Goal: Transaction & Acquisition: Book appointment/travel/reservation

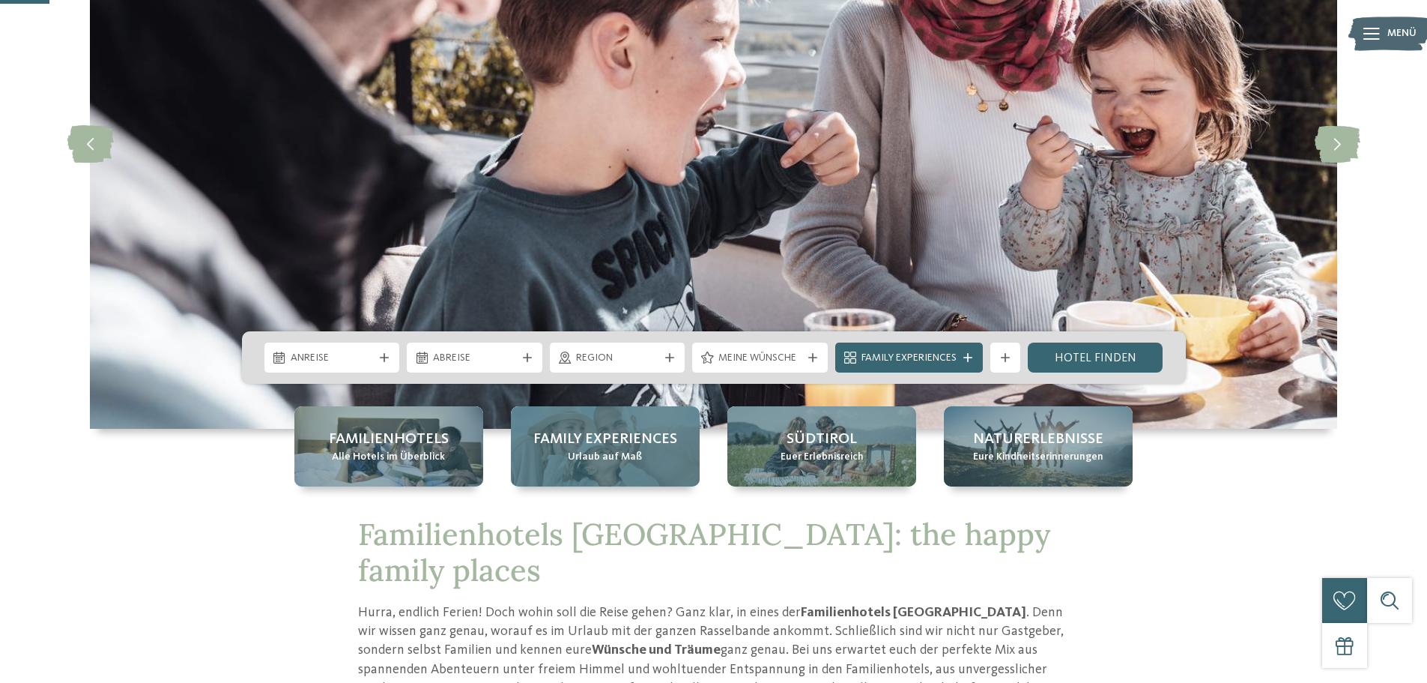
scroll to position [225, 0]
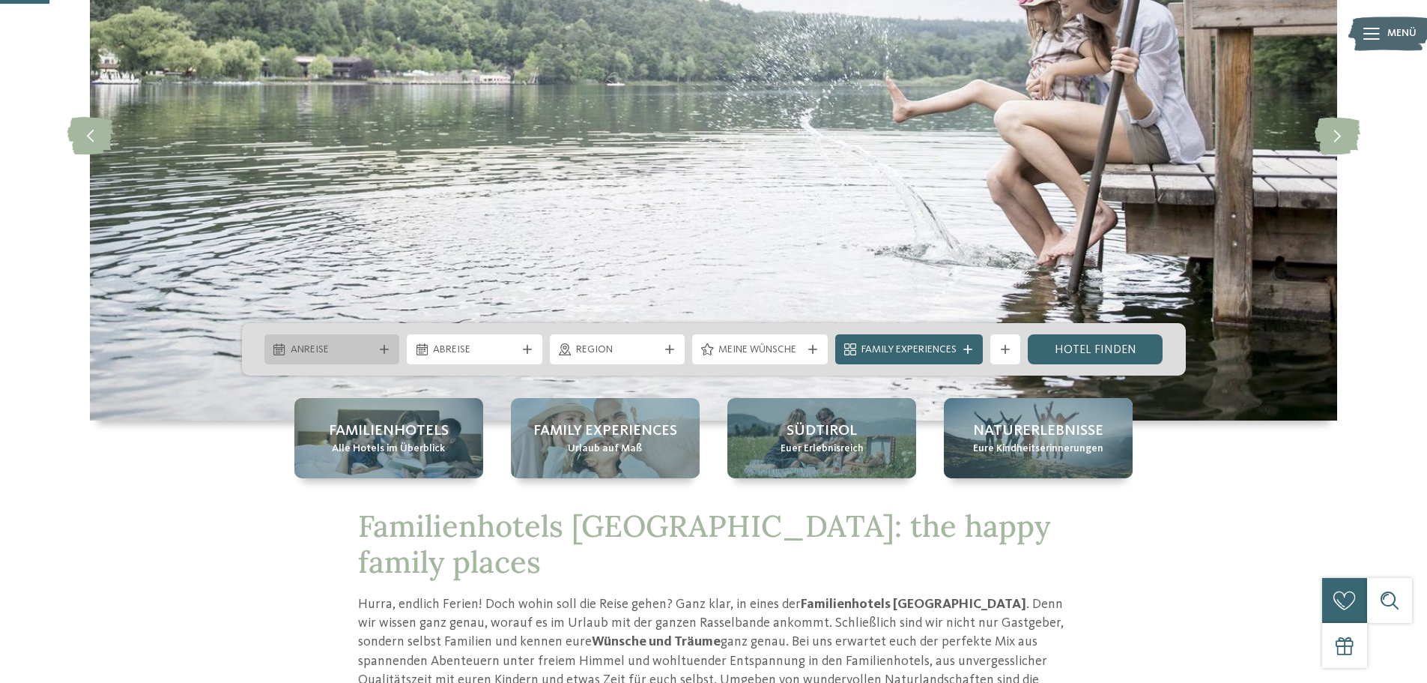
click at [372, 346] on span "Anreise" at bounding box center [332, 349] width 83 height 15
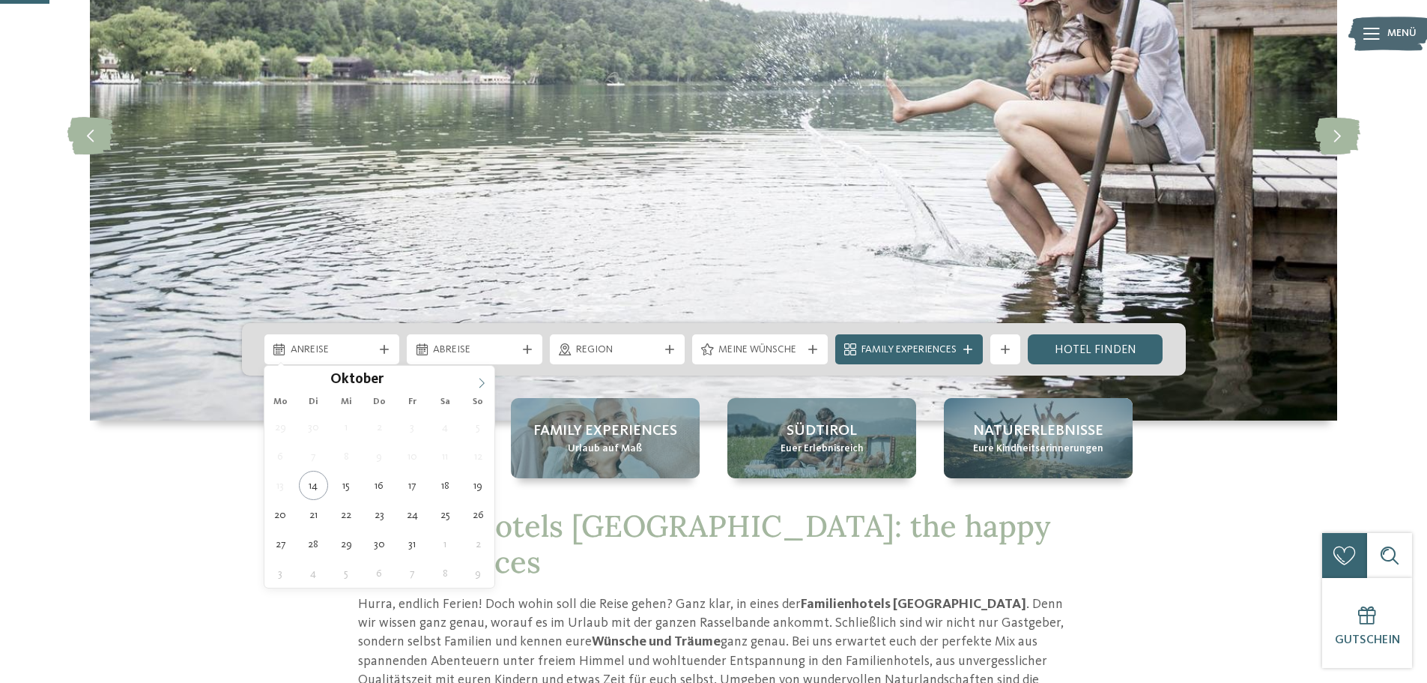
click at [475, 381] on span at bounding box center [481, 378] width 25 height 25
type input "****"
click at [475, 381] on span at bounding box center [481, 378] width 25 height 25
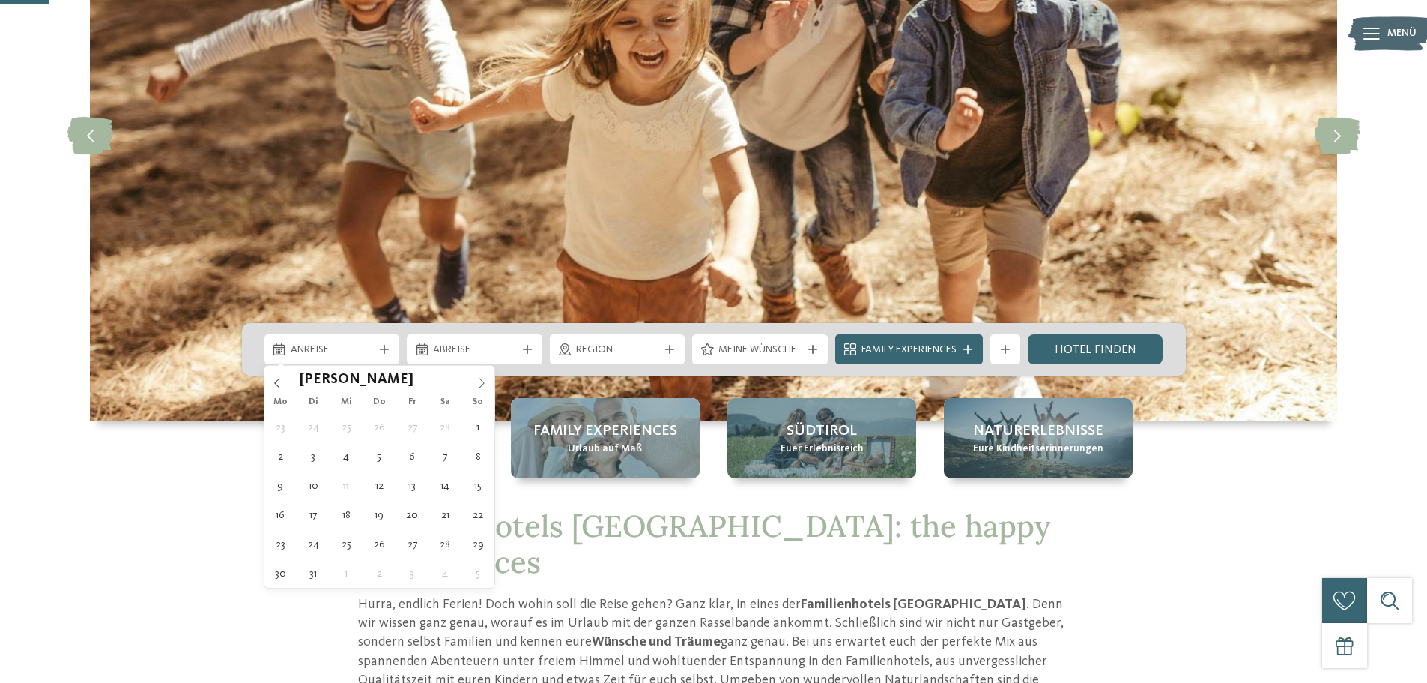
click at [475, 381] on span at bounding box center [481, 378] width 25 height 25
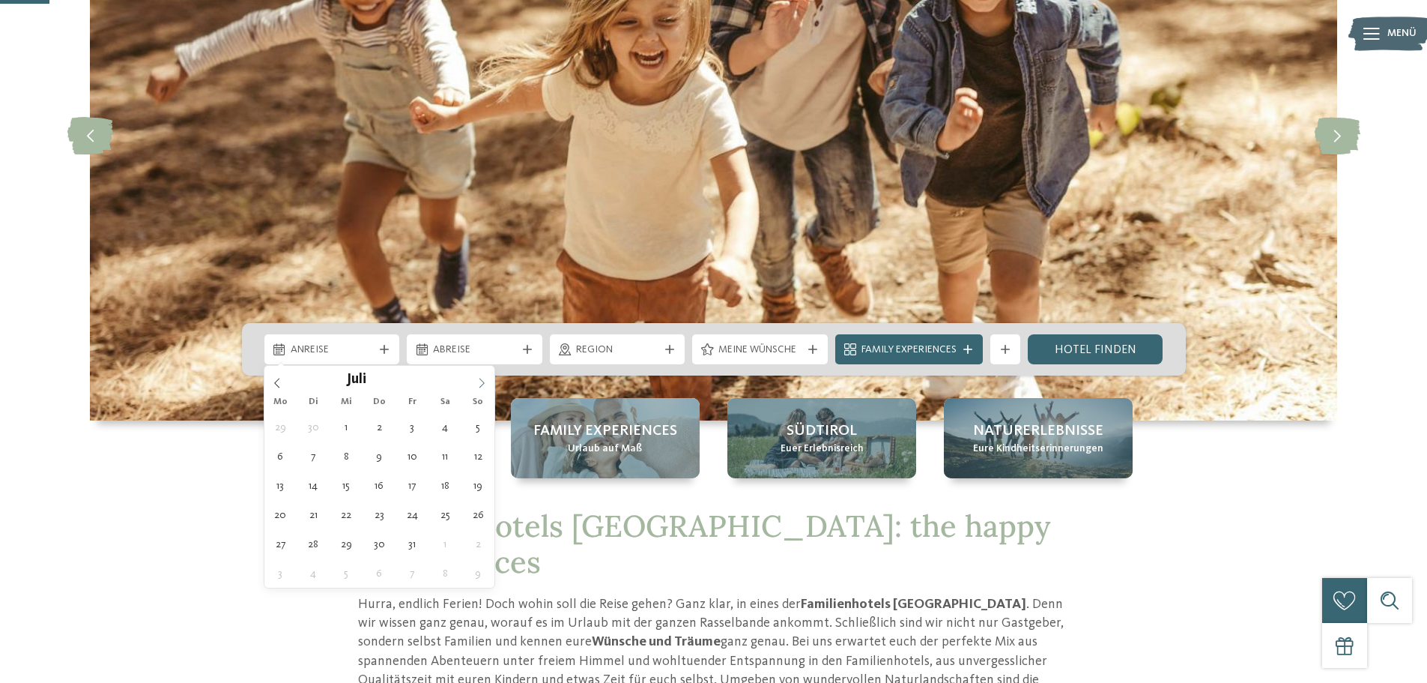
click at [474, 381] on span at bounding box center [481, 378] width 25 height 25
type div "[DATE]"
type input "****"
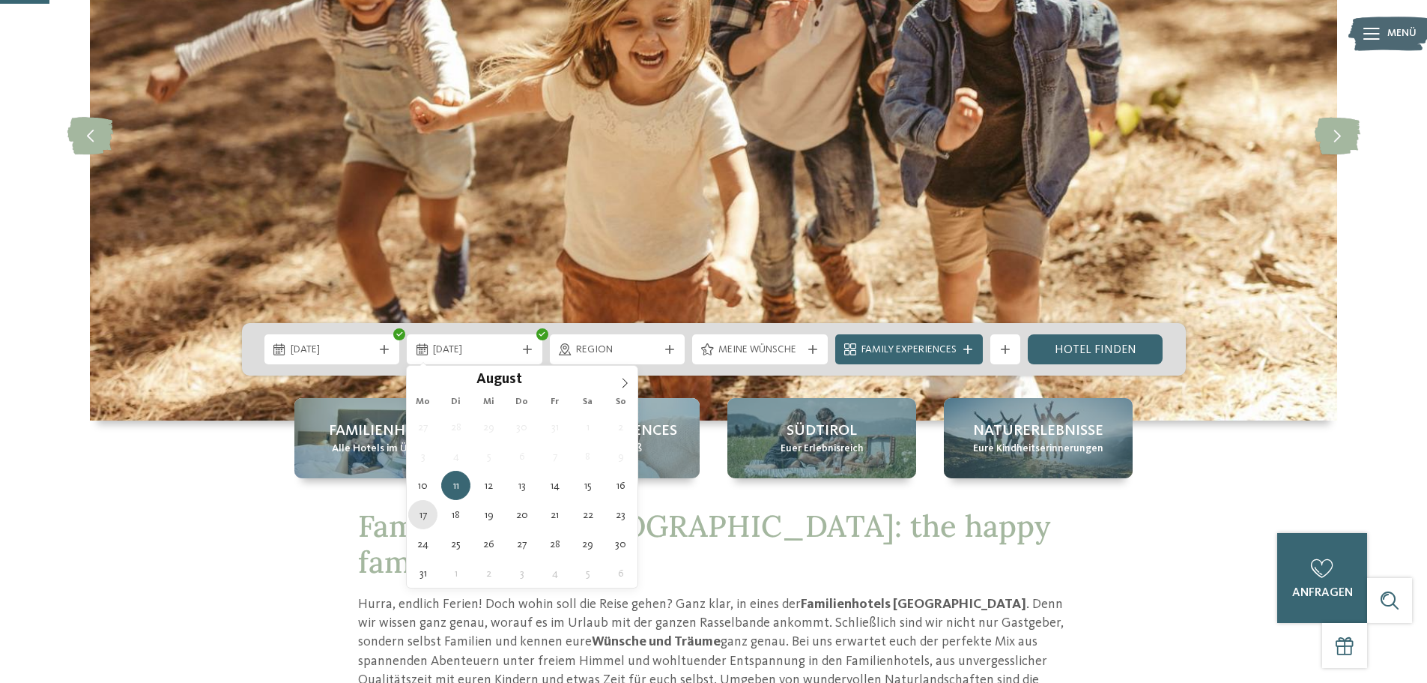
type div "[DATE]"
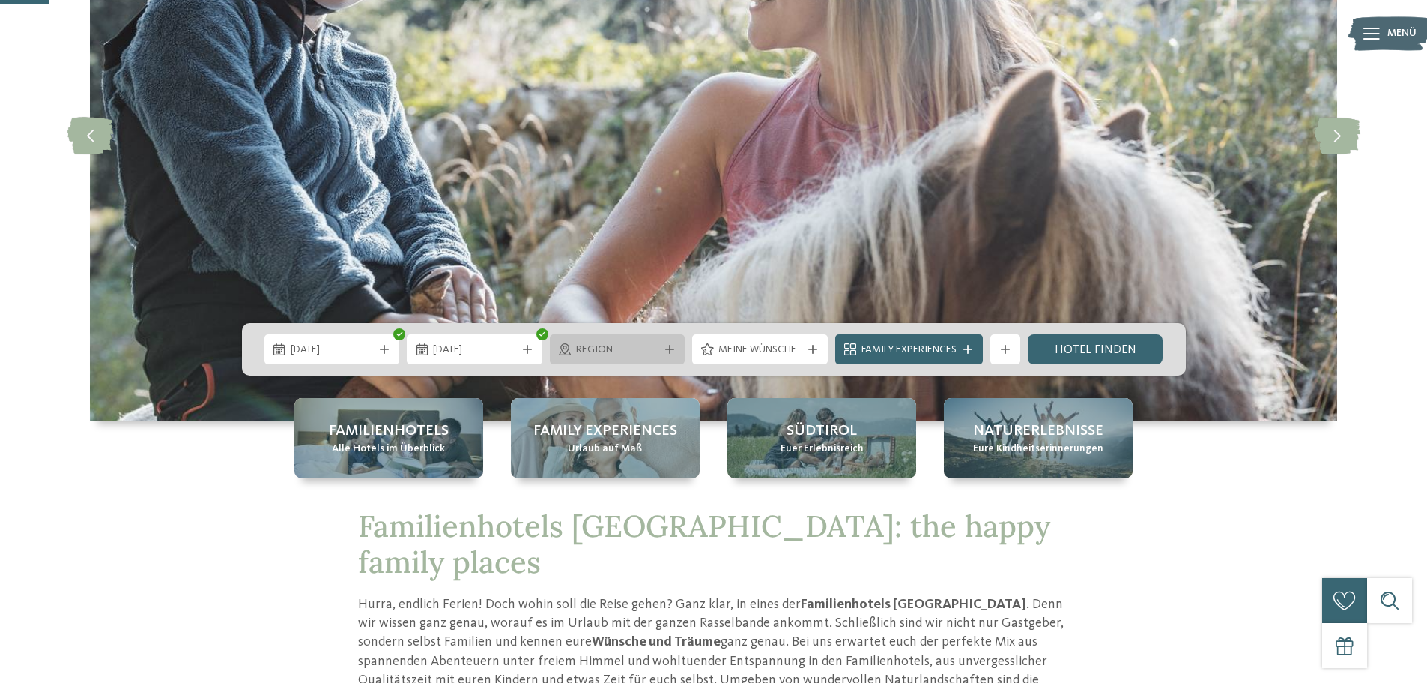
click at [653, 351] on span "Region" at bounding box center [617, 349] width 83 height 15
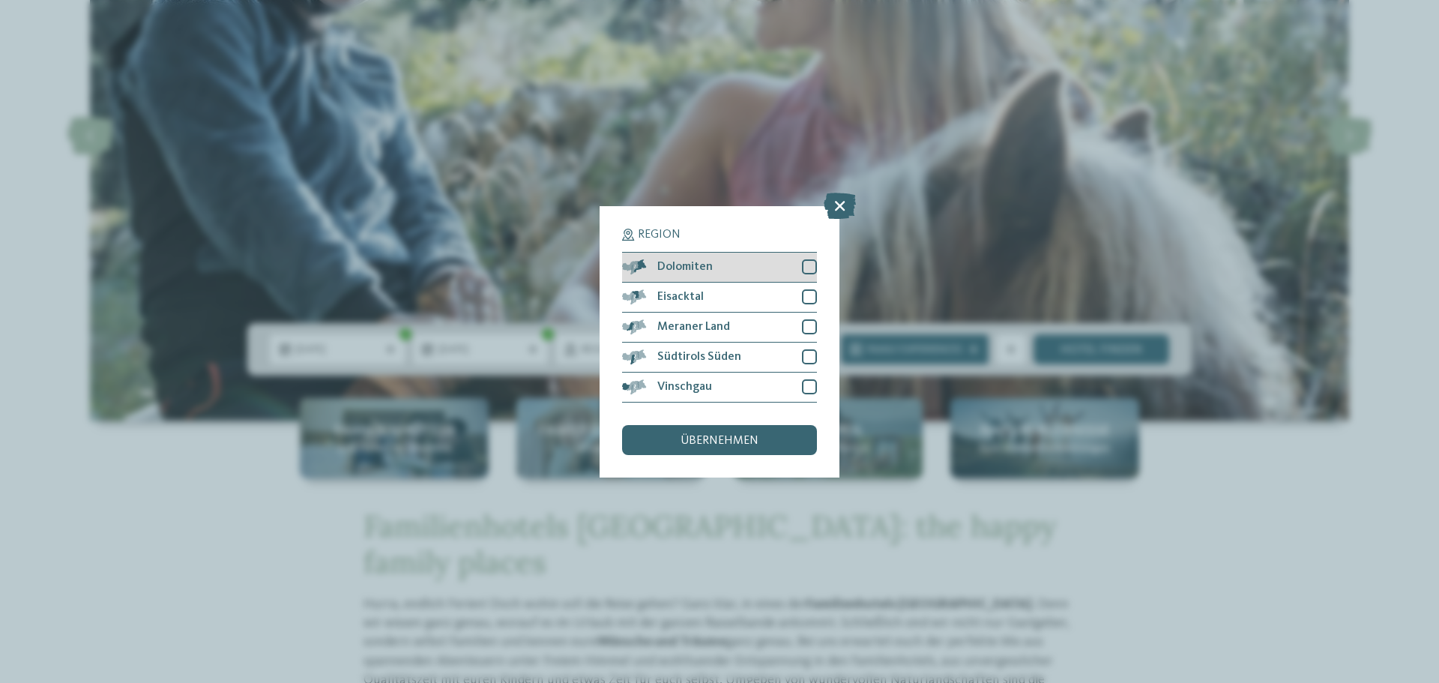
click at [812, 266] on div at bounding box center [809, 266] width 15 height 15
click at [809, 295] on div at bounding box center [809, 296] width 15 height 15
click at [806, 324] on div at bounding box center [809, 326] width 15 height 15
click at [802, 354] on div at bounding box center [809, 356] width 15 height 15
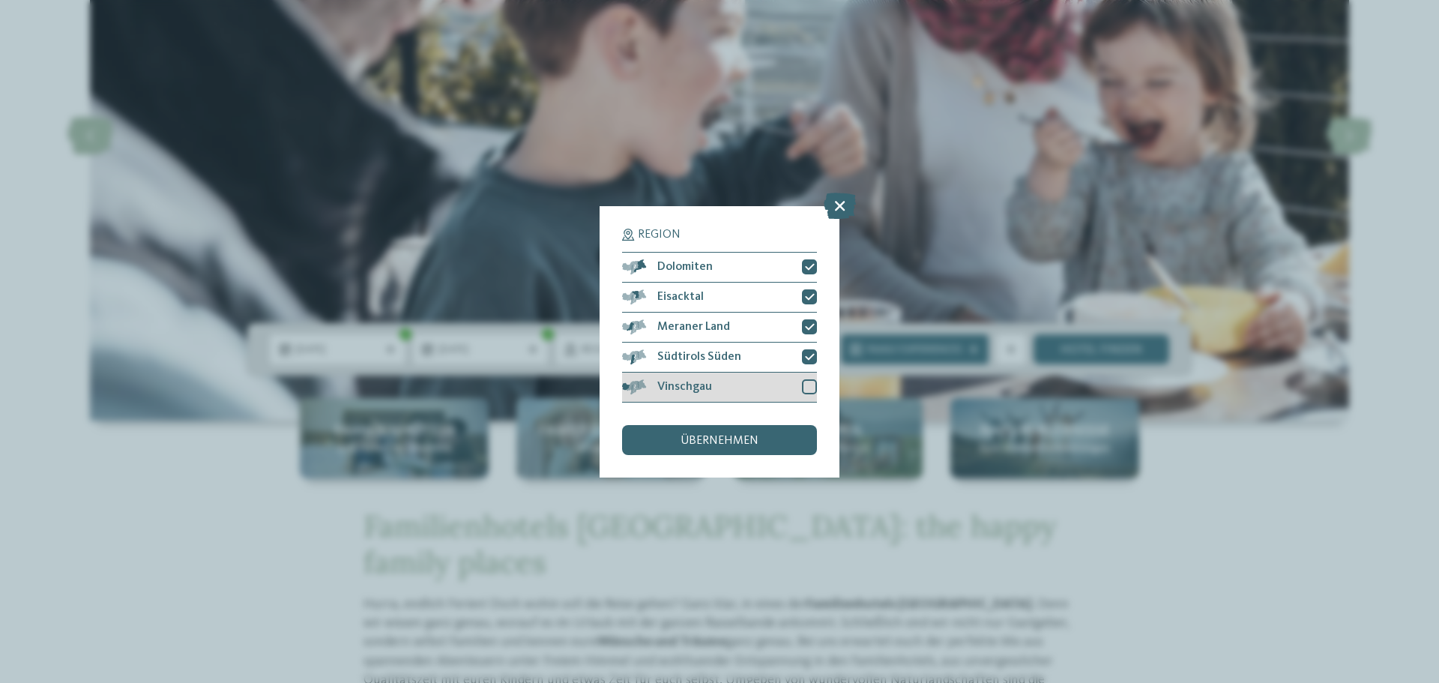
click at [812, 387] on div at bounding box center [809, 386] width 15 height 15
click at [755, 440] on span "übernehmen" at bounding box center [719, 441] width 78 height 12
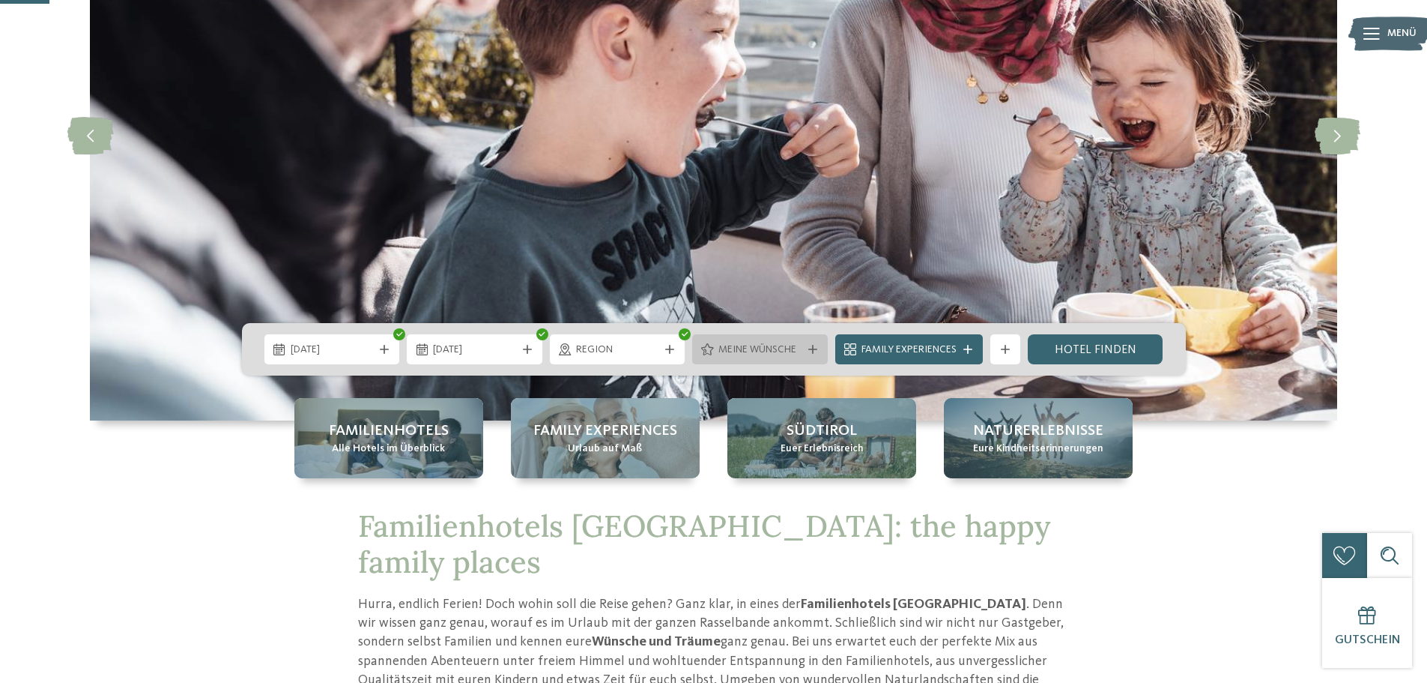
click at [814, 348] on icon at bounding box center [812, 349] width 9 height 9
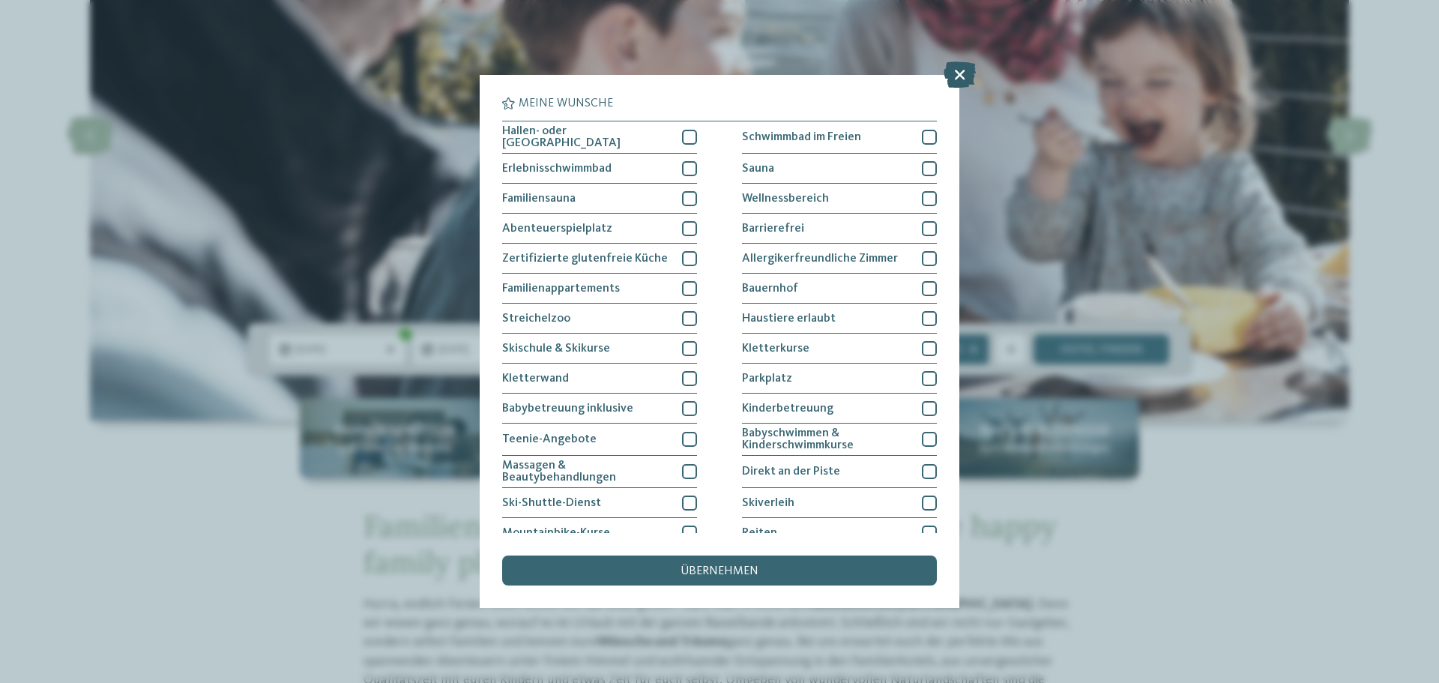
click at [975, 70] on icon at bounding box center [959, 74] width 32 height 26
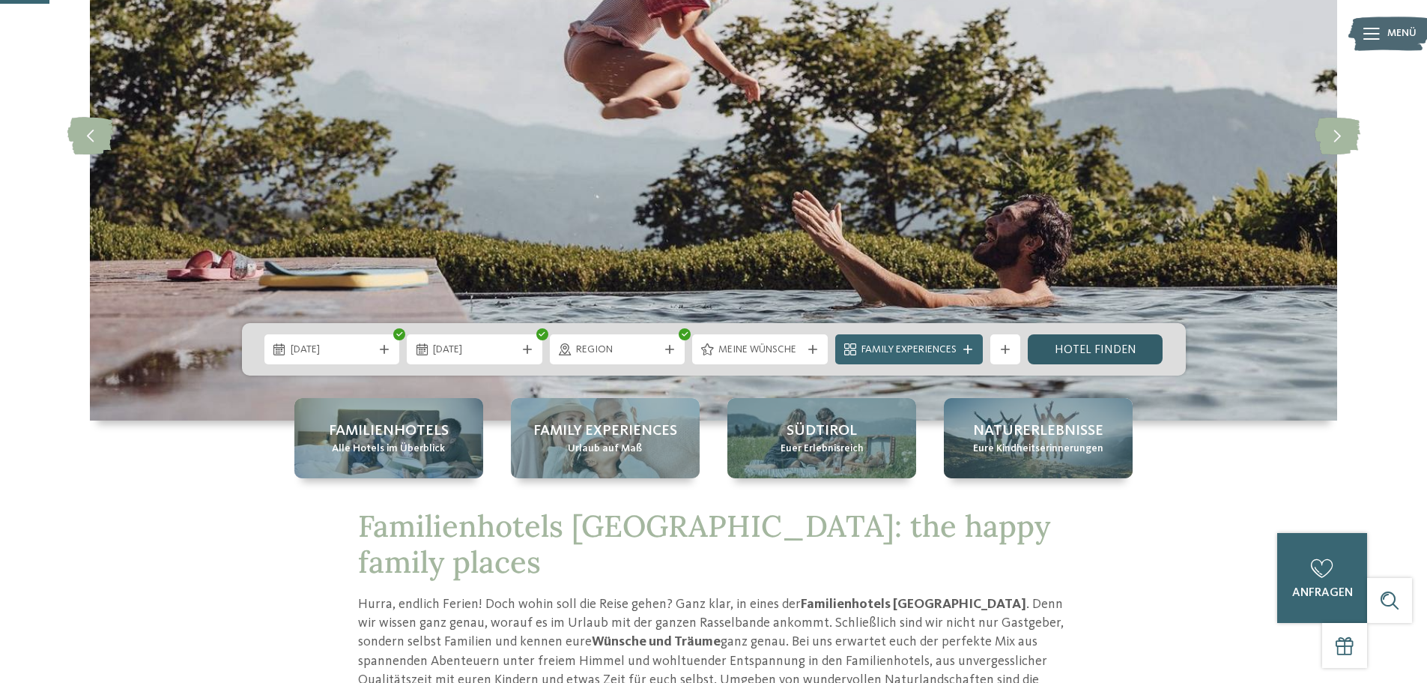
click at [1085, 350] on link "Hotel finden" at bounding box center [1096, 349] width 136 height 30
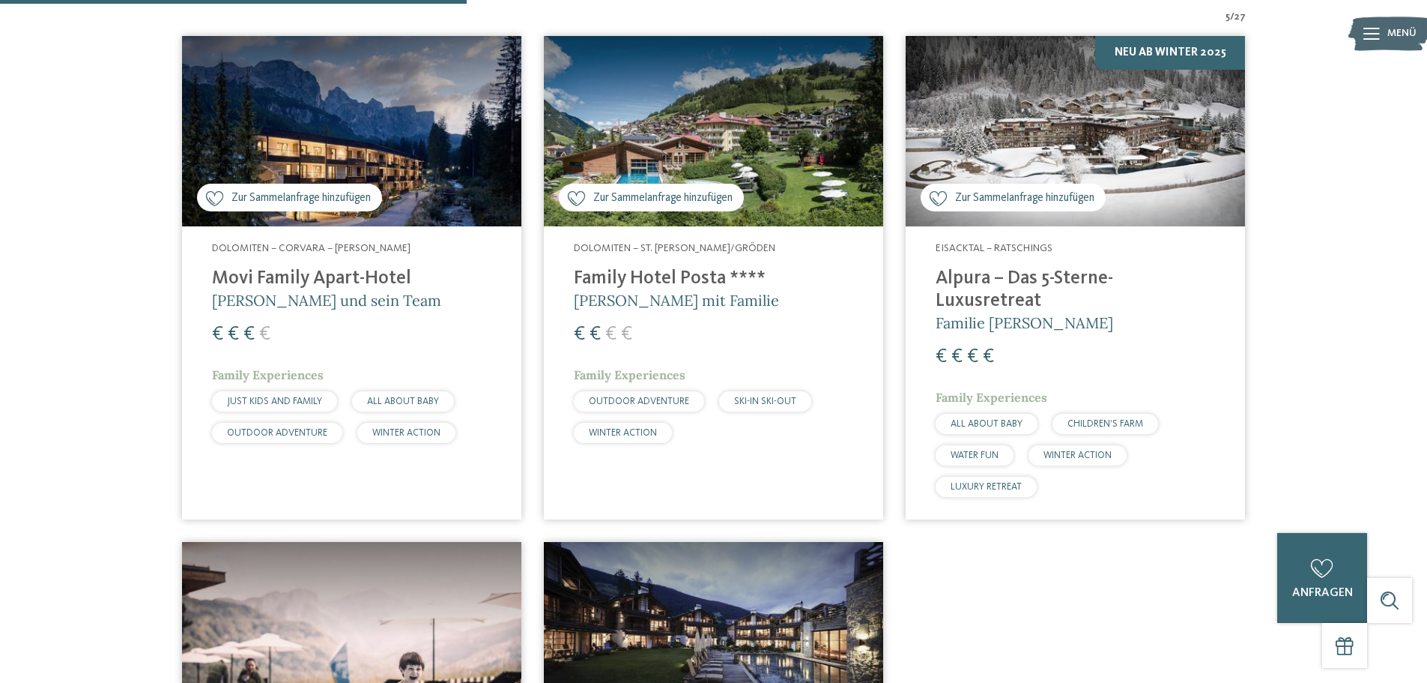
scroll to position [492, 0]
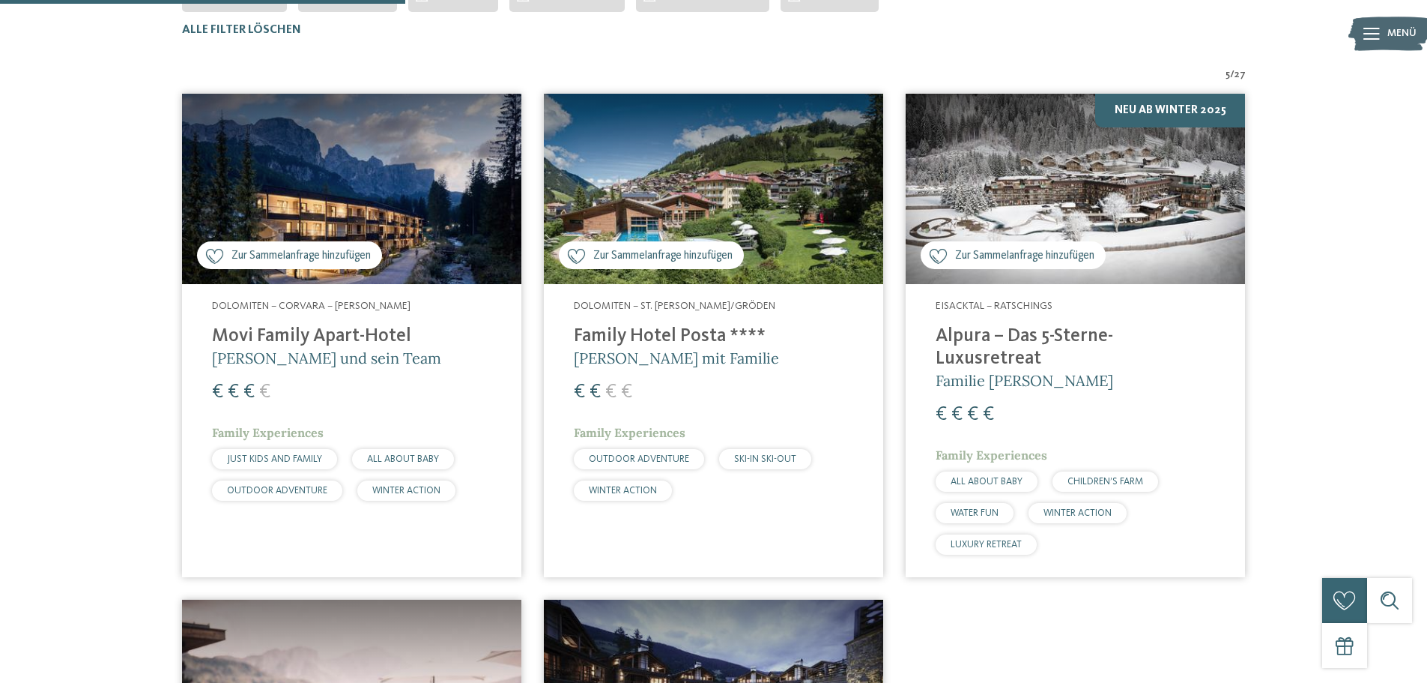
click at [807, 232] on img at bounding box center [713, 189] width 339 height 191
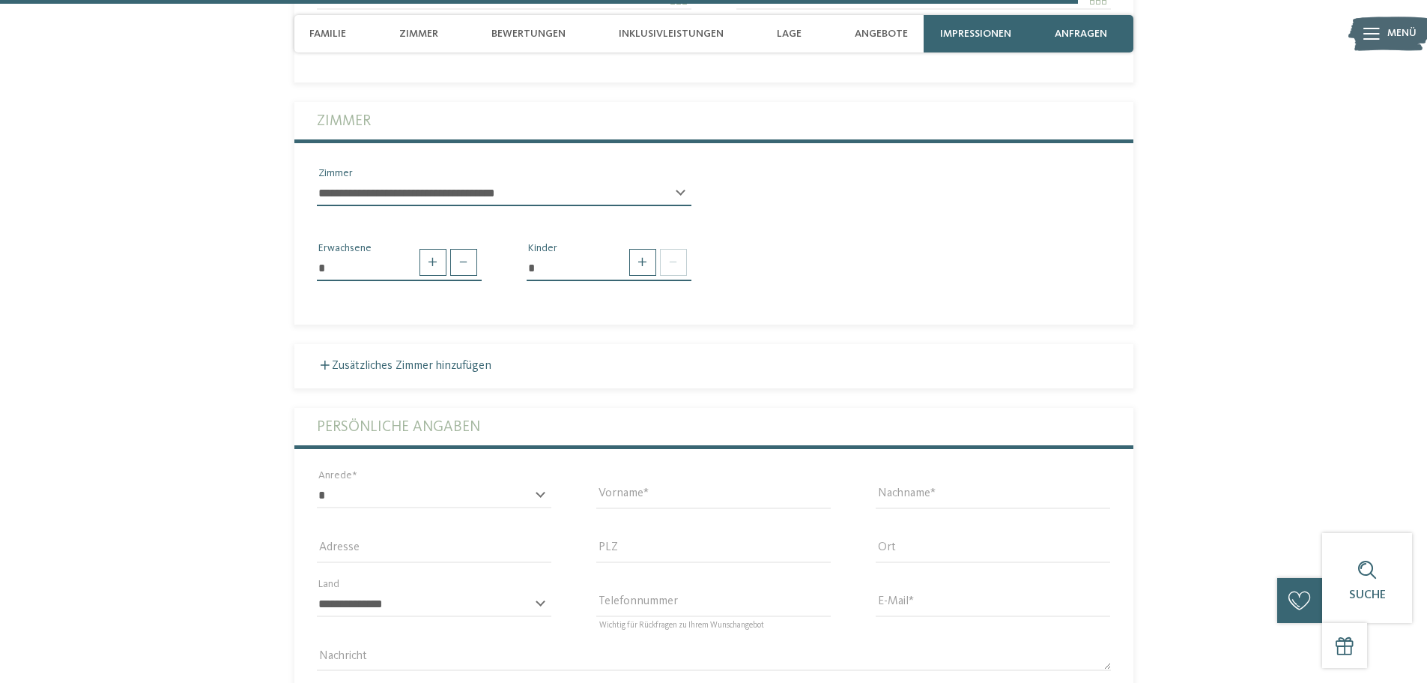
scroll to position [3971, 0]
